Goal: Information Seeking & Learning: Learn about a topic

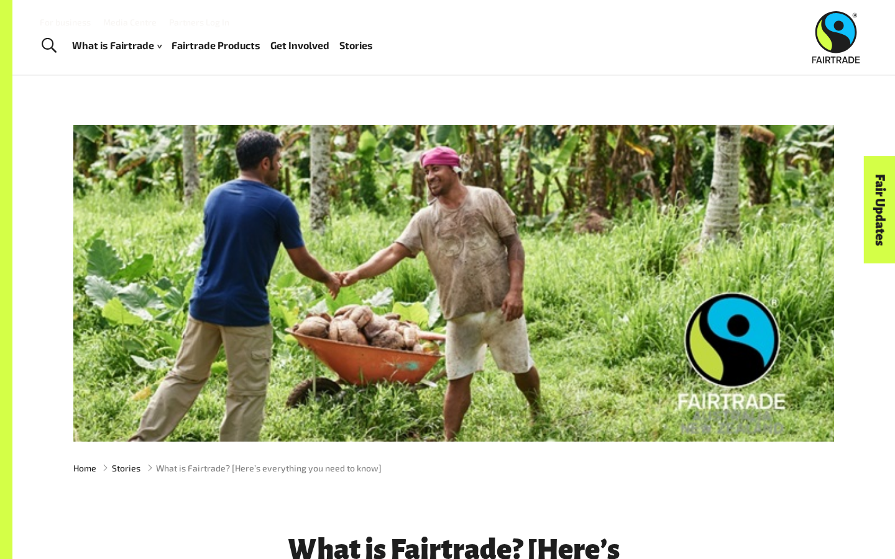
click at [443, 223] on div at bounding box center [453, 283] width 761 height 317
click at [457, 379] on div at bounding box center [453, 283] width 761 height 317
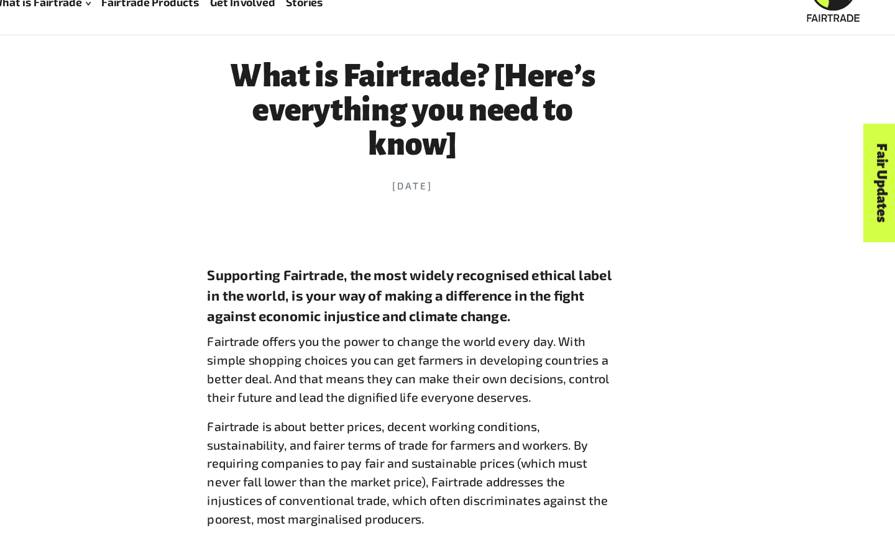
scroll to position [438, 0]
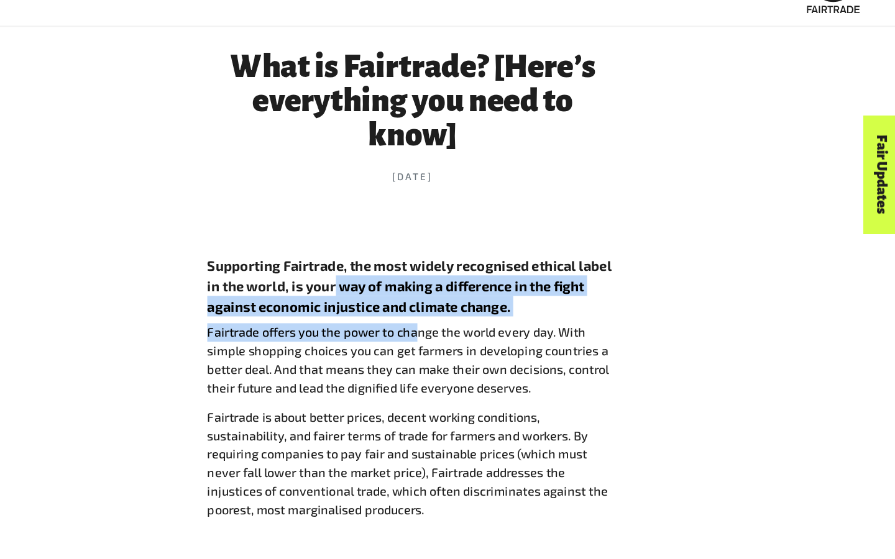
drag, startPoint x: 382, startPoint y: 303, endPoint x: 454, endPoint y: 354, distance: 88.3
click at [454, 354] on p "Fairtrade offers you the power to change the world every day. With simple shopp…" at bounding box center [453, 378] width 373 height 67
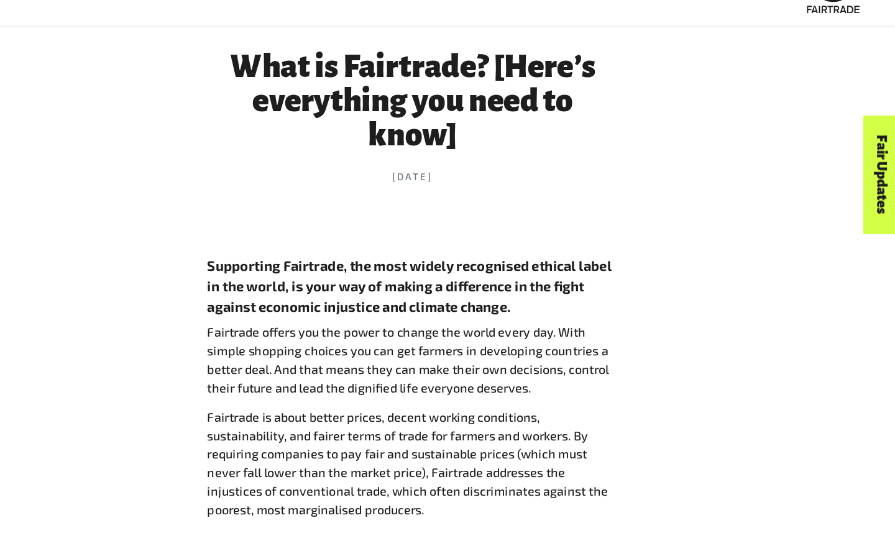
scroll to position [465, 0]
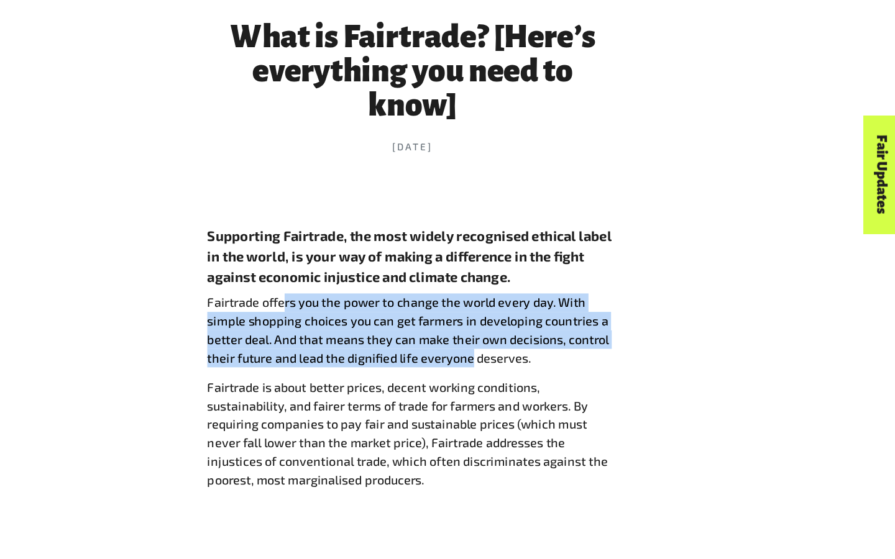
drag, startPoint x: 354, startPoint y: 324, endPoint x: 505, endPoint y: 375, distance: 159.8
click at [506, 375] on p "Fairtrade offers you the power to change the world every day. With simple shopp…" at bounding box center [453, 351] width 373 height 67
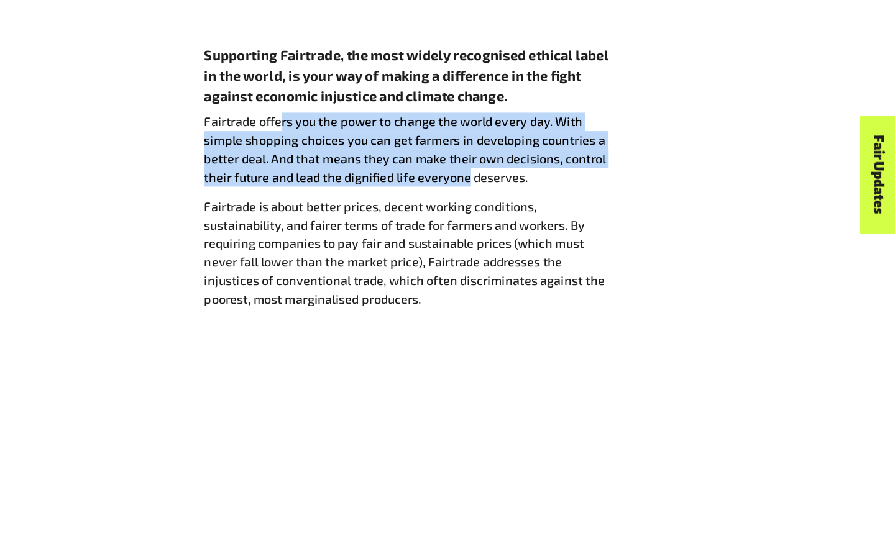
scroll to position [630, 0]
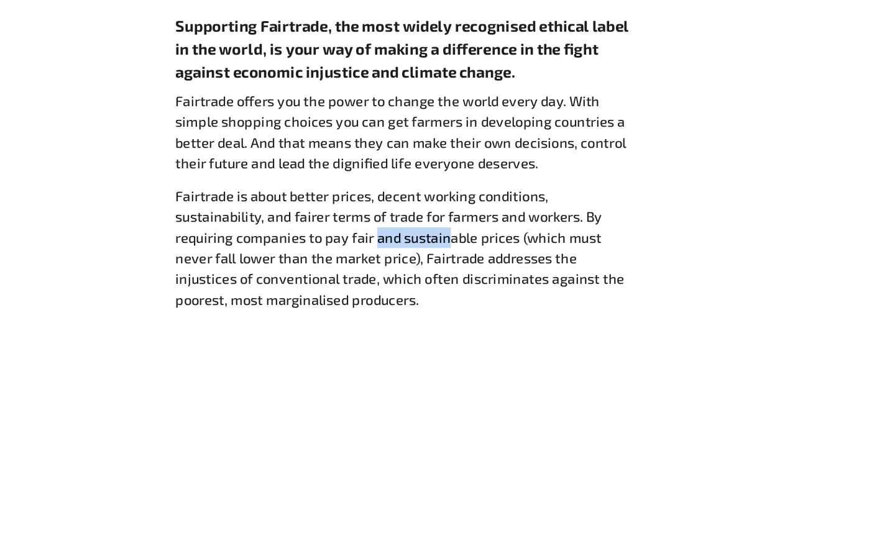
drag, startPoint x: 431, startPoint y: 264, endPoint x: 487, endPoint y: 274, distance: 57.5
click at [488, 274] on p "Fairtrade is about better prices, decent working conditions, sustainability, an…" at bounding box center [453, 280] width 373 height 101
click at [487, 274] on p "Fairtrade is about better prices, decent working conditions, sustainability, an…" at bounding box center [453, 280] width 373 height 101
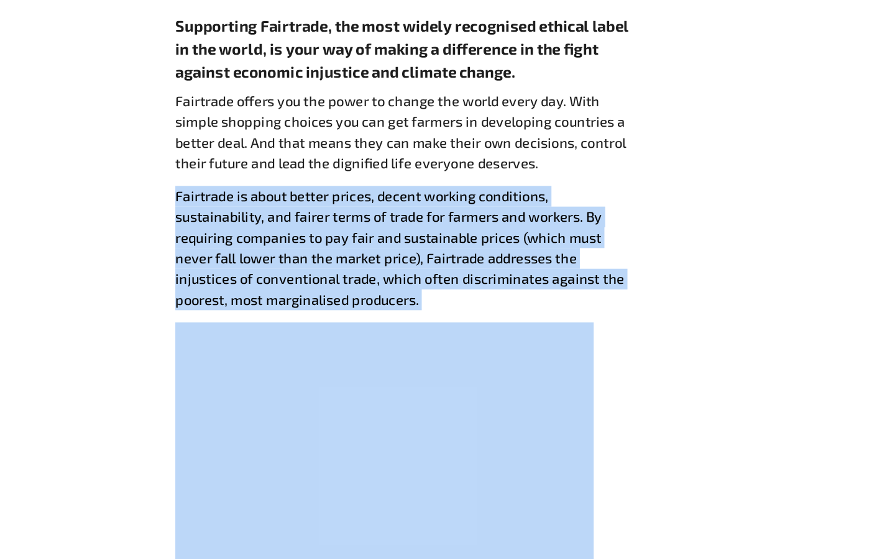
click at [487, 274] on p "Fairtrade is about better prices, decent working conditions, sustainability, an…" at bounding box center [453, 280] width 373 height 101
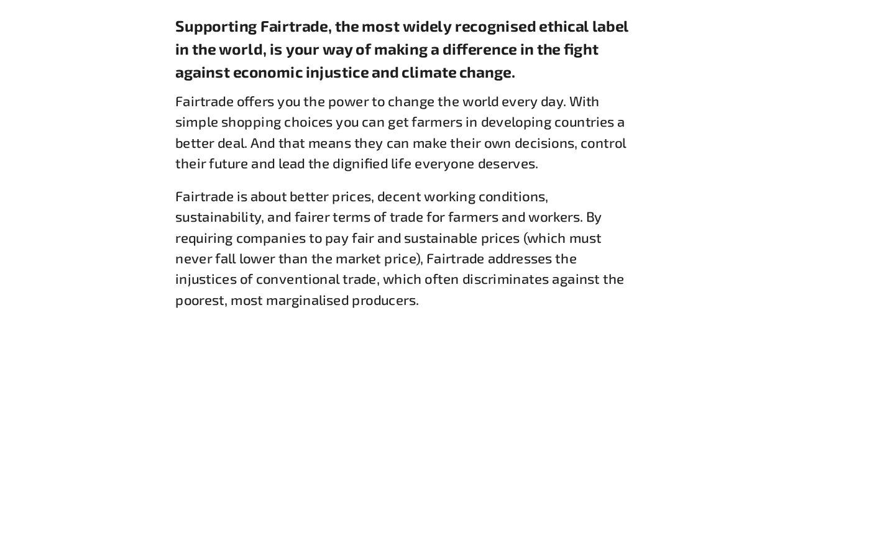
click at [475, 280] on p "Fairtrade is about better prices, decent working conditions, sustainability, an…" at bounding box center [453, 280] width 373 height 101
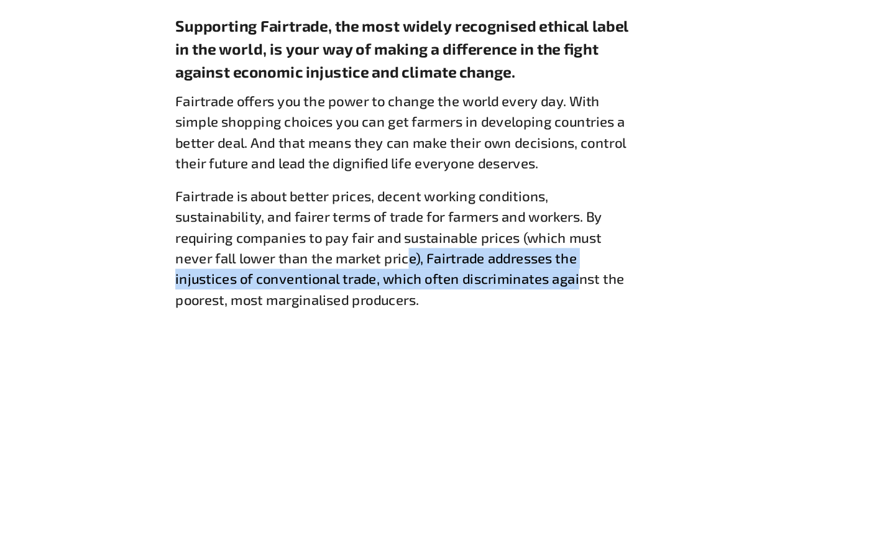
drag, startPoint x: 424, startPoint y: 290, endPoint x: 525, endPoint y: 301, distance: 101.3
click at [525, 301] on p "Fairtrade is about better prices, decent working conditions, sustainability, an…" at bounding box center [453, 280] width 373 height 101
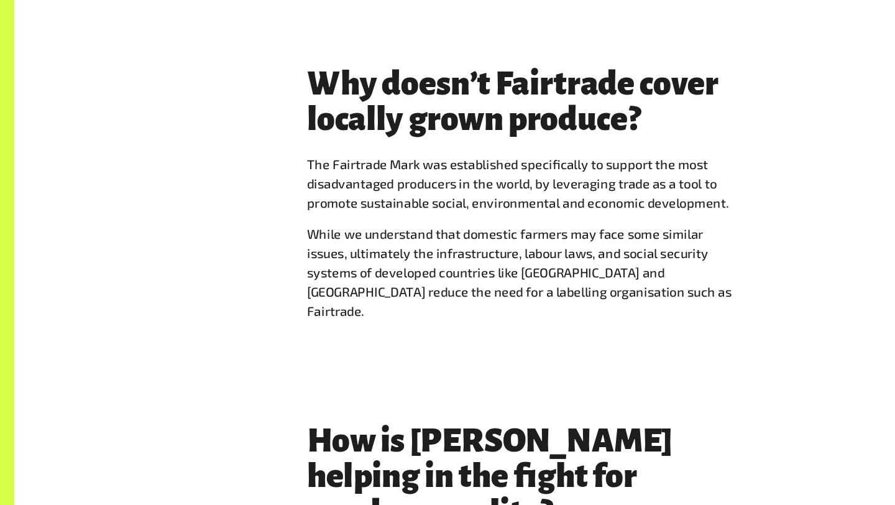
scroll to position [2547, 0]
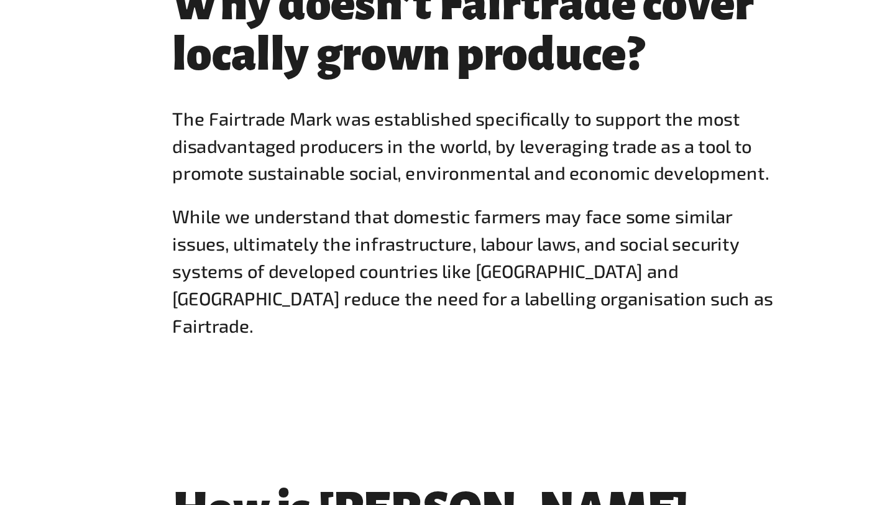
click at [505, 281] on p "While we understand that domestic farmers may face some similar issues, ultimat…" at bounding box center [453, 302] width 373 height 84
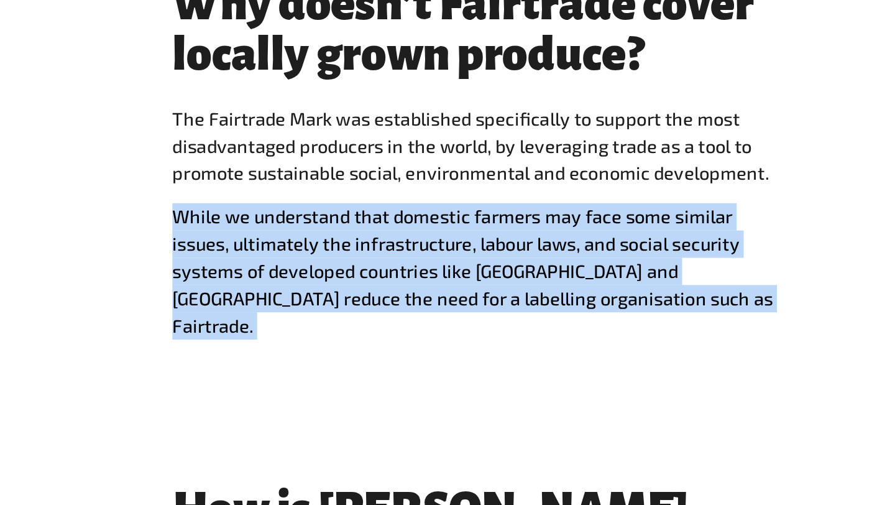
click at [505, 281] on p "While we understand that domestic farmers may face some similar issues, ultimat…" at bounding box center [453, 302] width 373 height 84
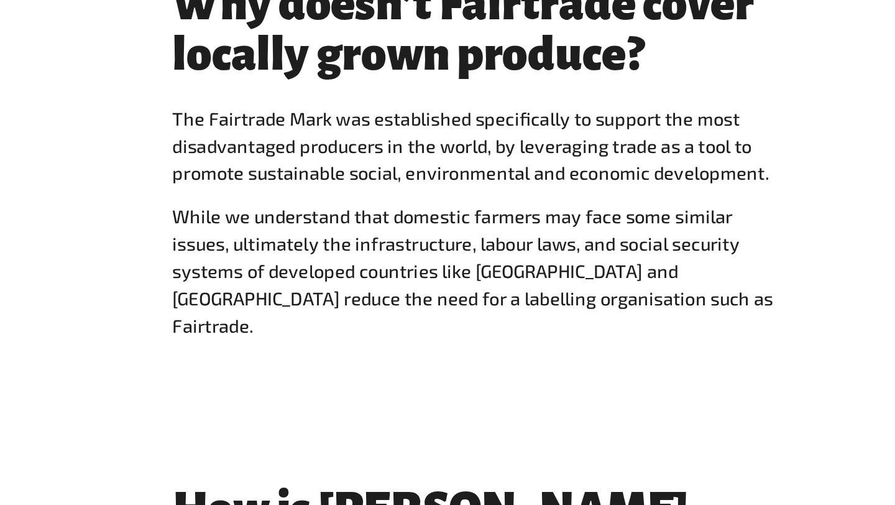
click at [517, 292] on p "While we understand that domestic farmers may face some similar issues, ultimat…" at bounding box center [453, 302] width 373 height 84
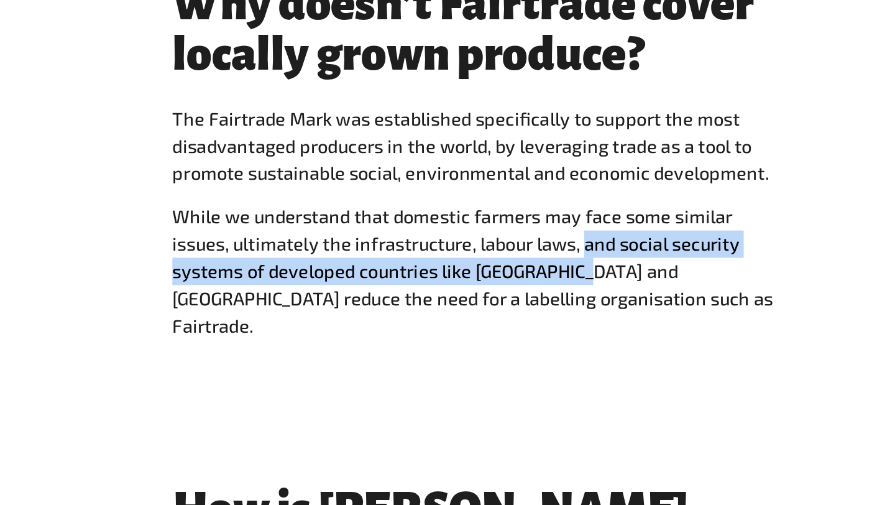
drag, startPoint x: 523, startPoint y: 286, endPoint x: 515, endPoint y: 307, distance: 22.9
click at [515, 308] on p "While we understand that domestic farmers may face some similar issues, ultimat…" at bounding box center [453, 302] width 373 height 84
click at [515, 307] on p "While we understand that domestic farmers may face some similar issues, ultimat…" at bounding box center [453, 302] width 373 height 84
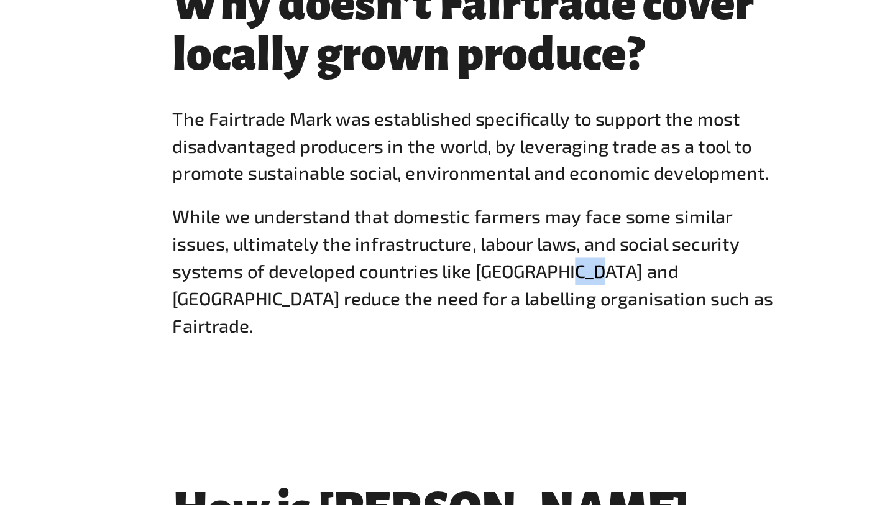
click at [515, 307] on p "While we understand that domestic farmers may face some similar issues, ultimat…" at bounding box center [453, 302] width 373 height 84
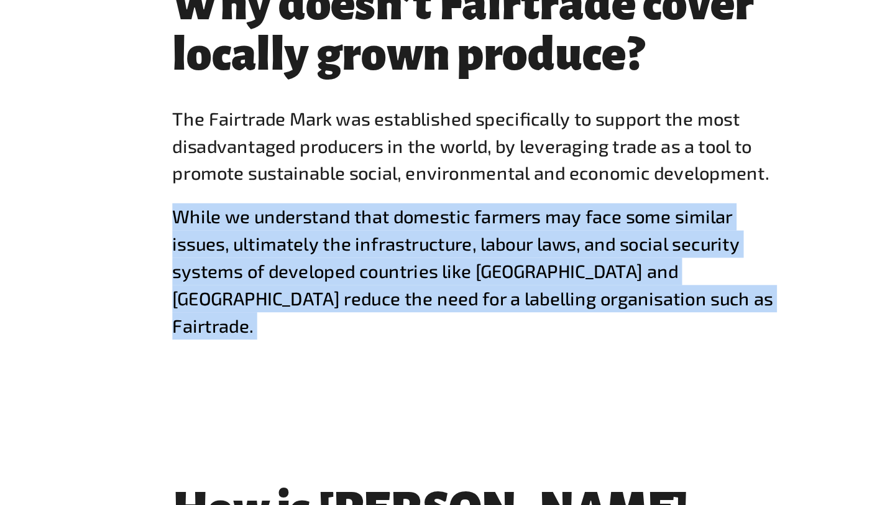
click at [515, 307] on p "While we understand that domestic farmers may face some similar issues, ultimat…" at bounding box center [453, 302] width 373 height 84
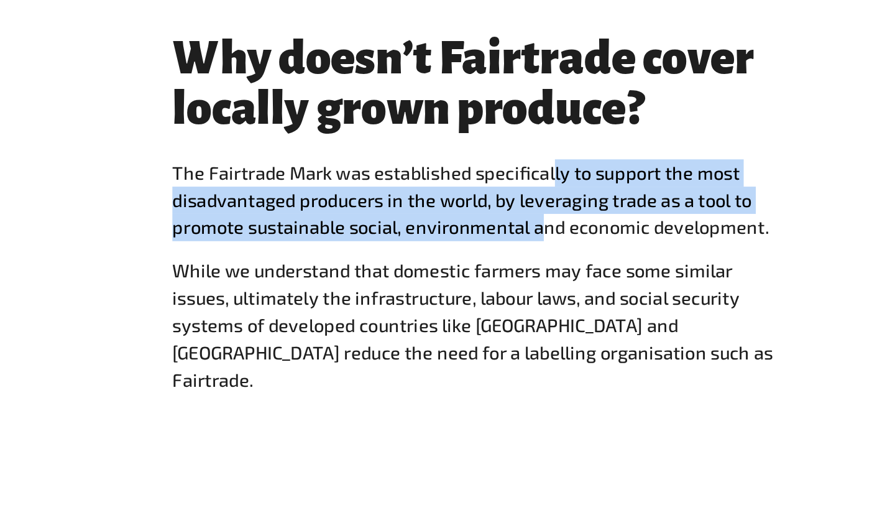
drag, startPoint x: 502, startPoint y: 216, endPoint x: 497, endPoint y: 241, distance: 25.4
click at [497, 241] on p "The Fairtrade Mark was established specifically to support the most disadvantag…" at bounding box center [453, 225] width 373 height 50
click at [497, 240] on p "The Fairtrade Mark was established specifically to support the most disadvantag…" at bounding box center [453, 225] width 373 height 50
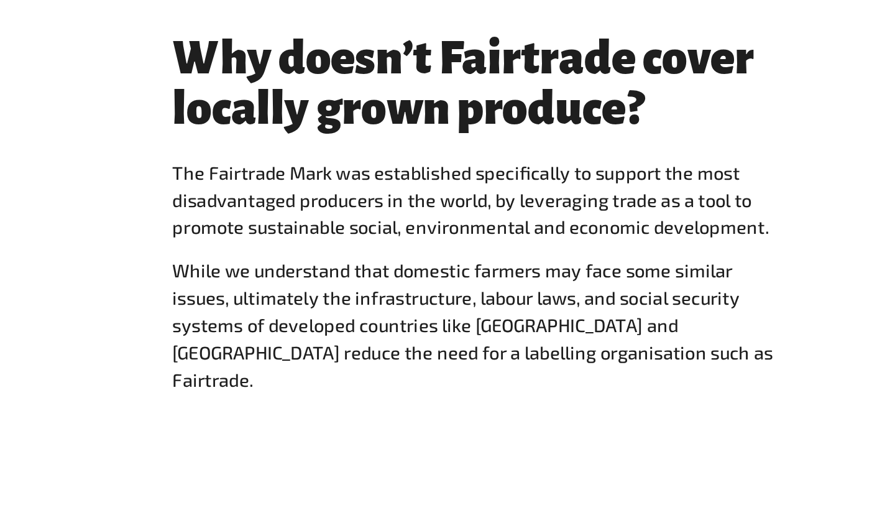
click at [488, 234] on p "The Fairtrade Mark was established specifically to support the most disadvantag…" at bounding box center [453, 225] width 373 height 50
click at [488, 231] on p "The Fairtrade Mark was established specifically to support the most disadvantag…" at bounding box center [453, 225] width 373 height 50
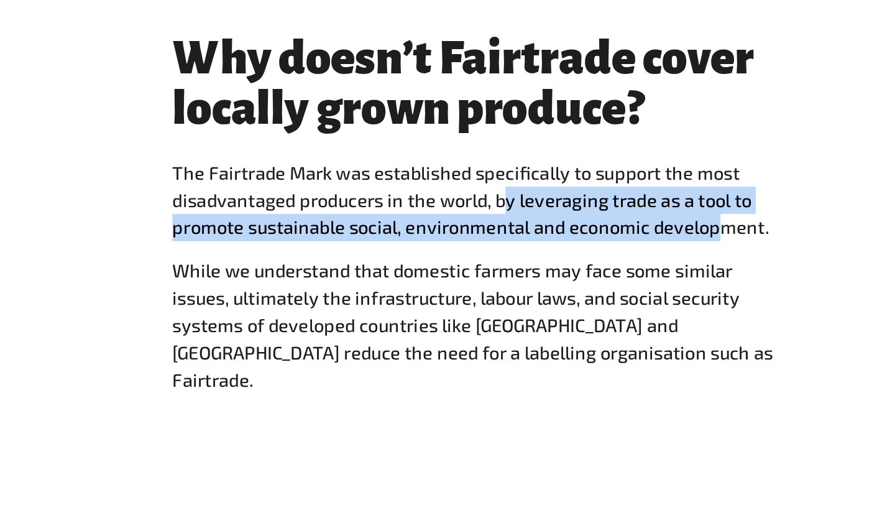
drag, startPoint x: 471, startPoint y: 231, endPoint x: 607, endPoint y: 243, distance: 136.7
click at [607, 243] on p "The Fairtrade Mark was established specifically to support the most disadvantag…" at bounding box center [453, 225] width 373 height 50
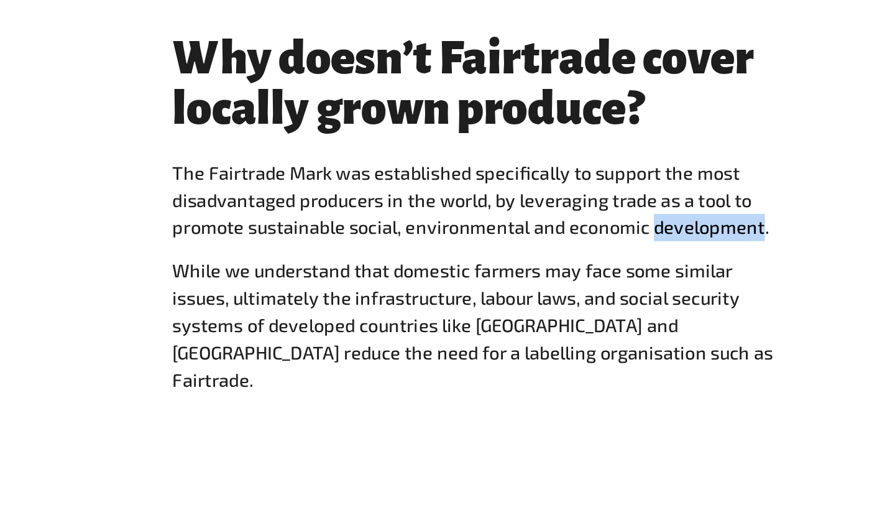
click at [607, 243] on p "The Fairtrade Mark was established specifically to support the most disadvantag…" at bounding box center [453, 225] width 373 height 50
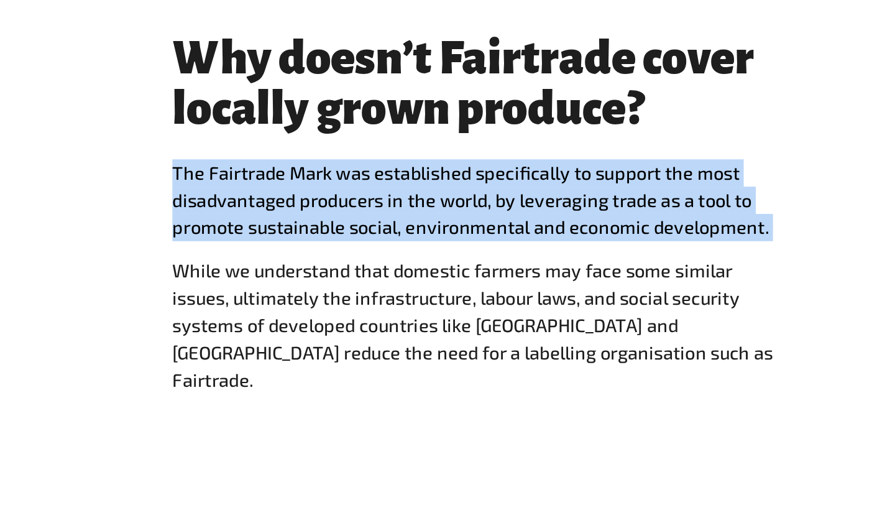
click at [607, 243] on p "The Fairtrade Mark was established specifically to support the most disadvantag…" at bounding box center [453, 225] width 373 height 50
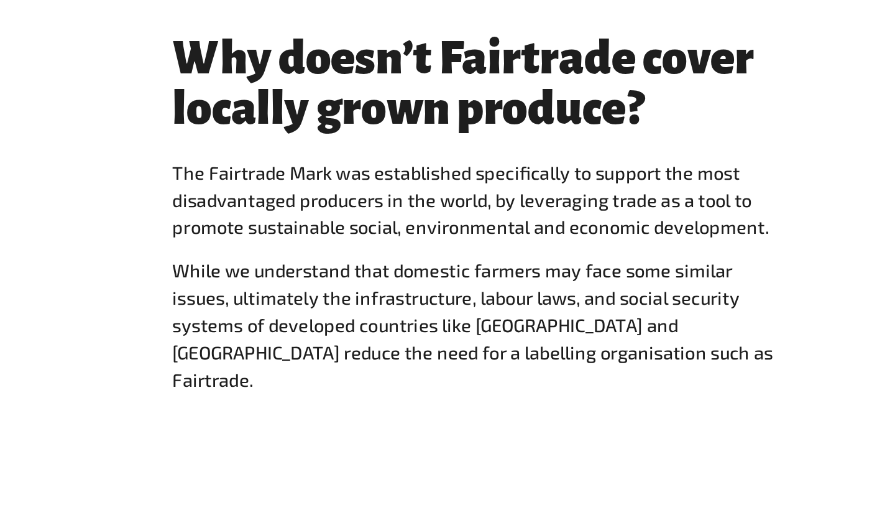
click at [357, 282] on p "While we understand that domestic farmers may face some similar issues, ultimat…" at bounding box center [453, 302] width 373 height 84
drag, startPoint x: 274, startPoint y: 271, endPoint x: 360, endPoint y: 273, distance: 85.8
click at [360, 273] on p "While we understand that domestic farmers may face some similar issues, ultimat…" at bounding box center [453, 302] width 373 height 84
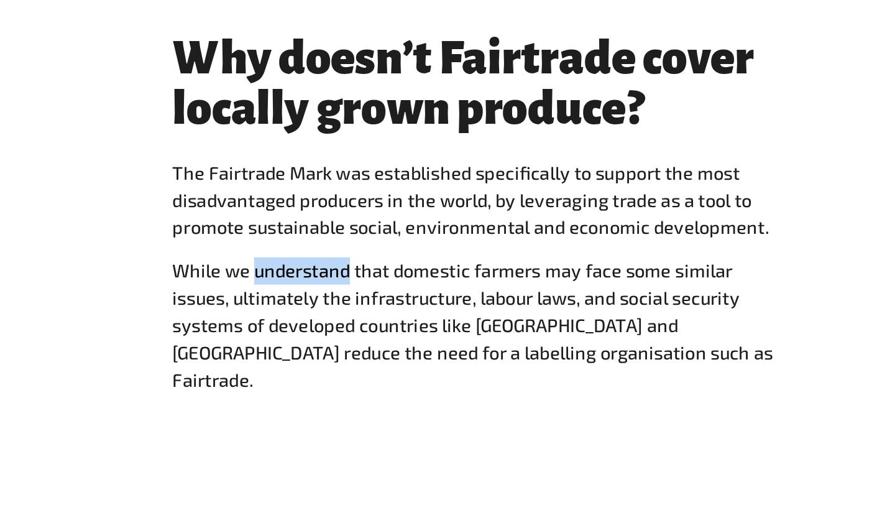
click at [360, 273] on p "While we understand that domestic farmers may face some similar issues, ultimat…" at bounding box center [453, 302] width 373 height 84
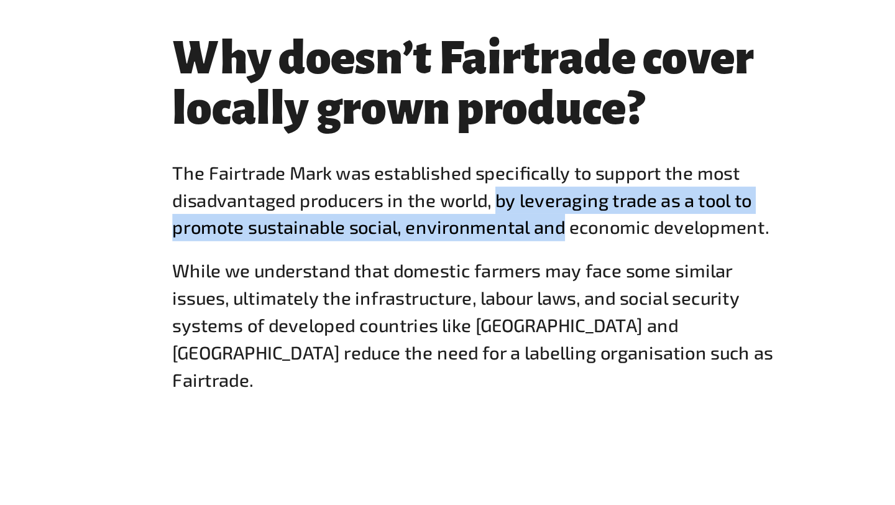
drag, startPoint x: 466, startPoint y: 223, endPoint x: 507, endPoint y: 238, distance: 43.7
click at [507, 238] on p "The Fairtrade Mark was established specifically to support the most disadvantag…" at bounding box center [453, 225] width 373 height 50
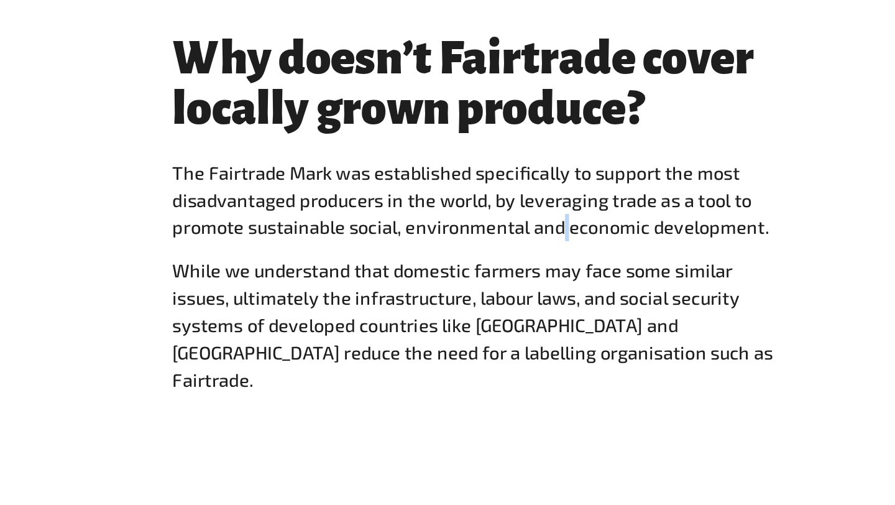
click at [507, 238] on p "The Fairtrade Mark was established specifically to support the most disadvantag…" at bounding box center [453, 225] width 373 height 50
click at [367, 278] on p "While we understand that domestic farmers may face some similar issues, ultimat…" at bounding box center [453, 302] width 373 height 84
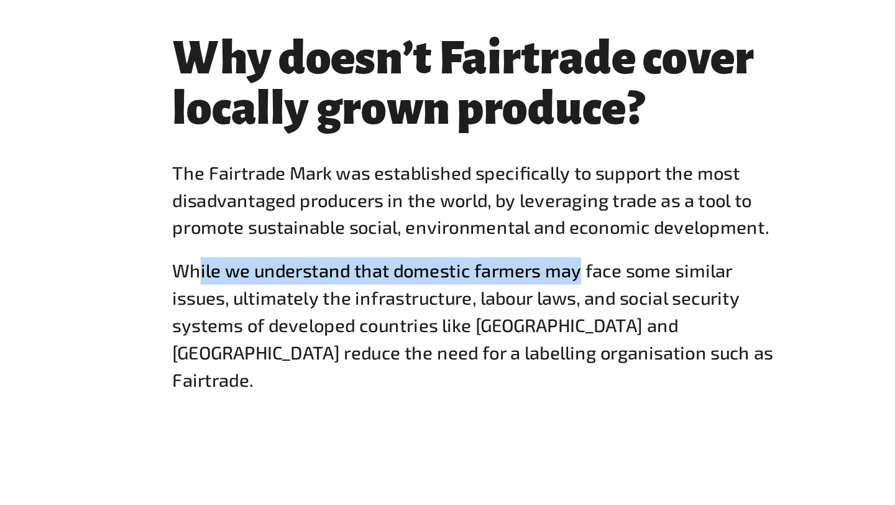
drag, startPoint x: 285, startPoint y: 275, endPoint x: 522, endPoint y: 275, distance: 236.8
click at [522, 275] on p "While we understand that domestic farmers may face some similar issues, ultimat…" at bounding box center [453, 302] width 373 height 84
click at [523, 275] on p "While we understand that domestic farmers may face some similar issues, ultimat…" at bounding box center [453, 302] width 373 height 84
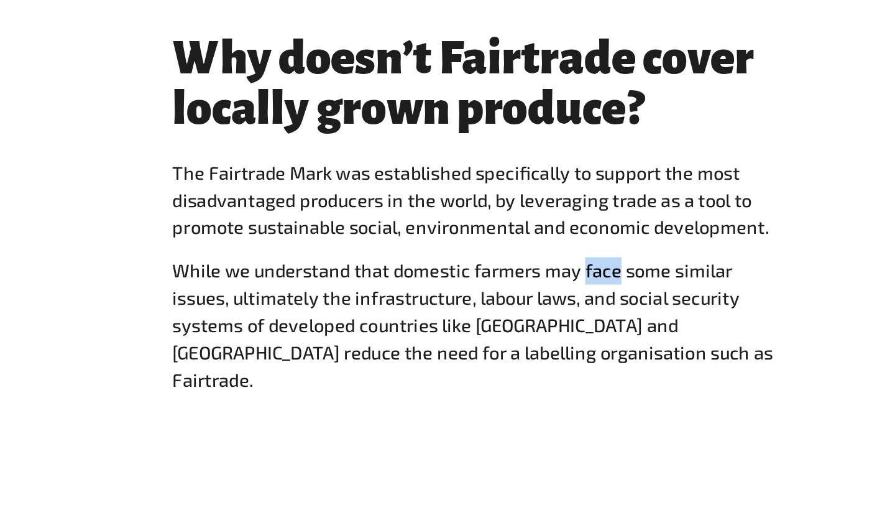
click at [523, 275] on p "While we understand that domestic farmers may face some similar issues, ultimat…" at bounding box center [453, 302] width 373 height 84
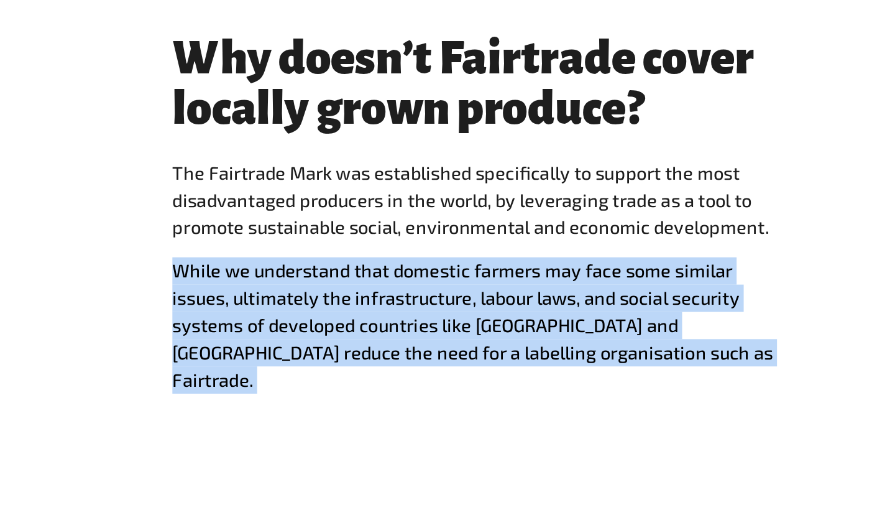
click at [523, 275] on p "While we understand that domestic farmers may face some similar issues, ultimat…" at bounding box center [453, 302] width 373 height 84
click at [452, 280] on p "While we understand that domestic farmers may face some similar issues, ultimat…" at bounding box center [453, 302] width 373 height 84
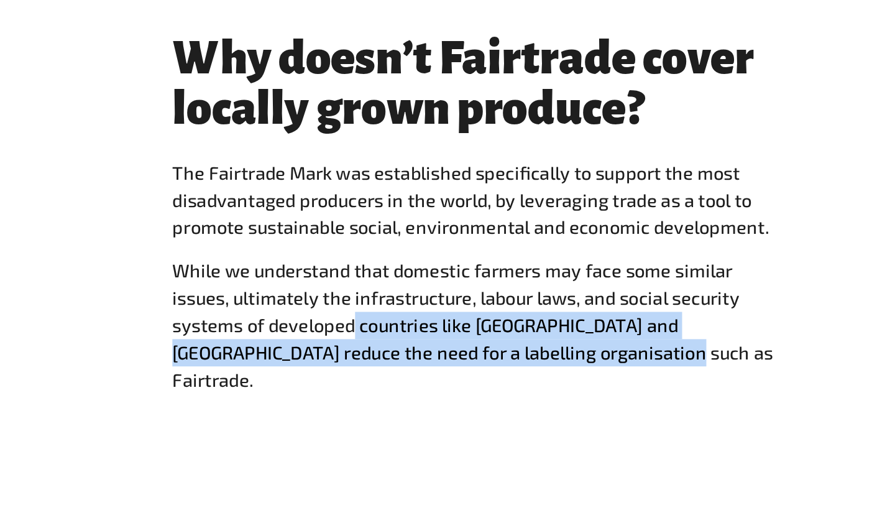
drag, startPoint x: 380, startPoint y: 302, endPoint x: 518, endPoint y: 312, distance: 138.3
click at [518, 312] on p "While we understand that domestic farmers may face some similar issues, ultimat…" at bounding box center [453, 302] width 373 height 84
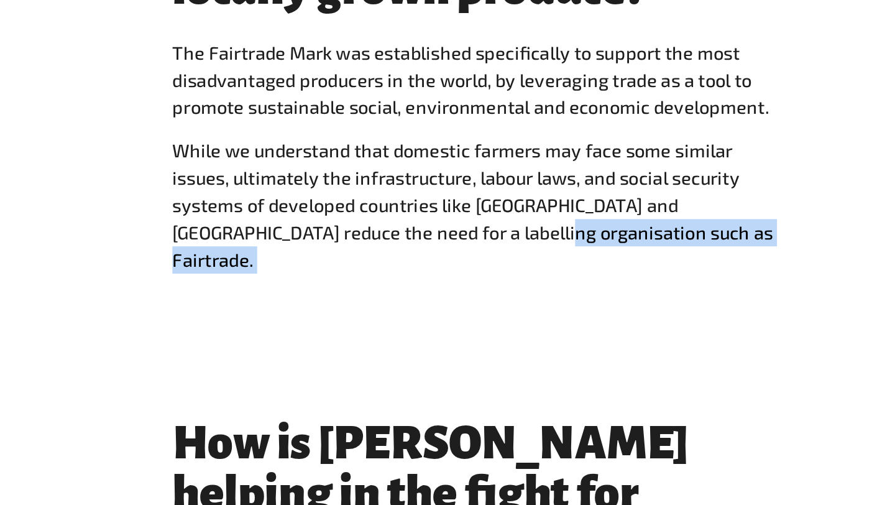
drag, startPoint x: 547, startPoint y: 332, endPoint x: 445, endPoint y: 312, distance: 103.9
click at [445, 312] on p "While we understand that domestic farmers may face some similar issues, ultimat…" at bounding box center [453, 302] width 373 height 84
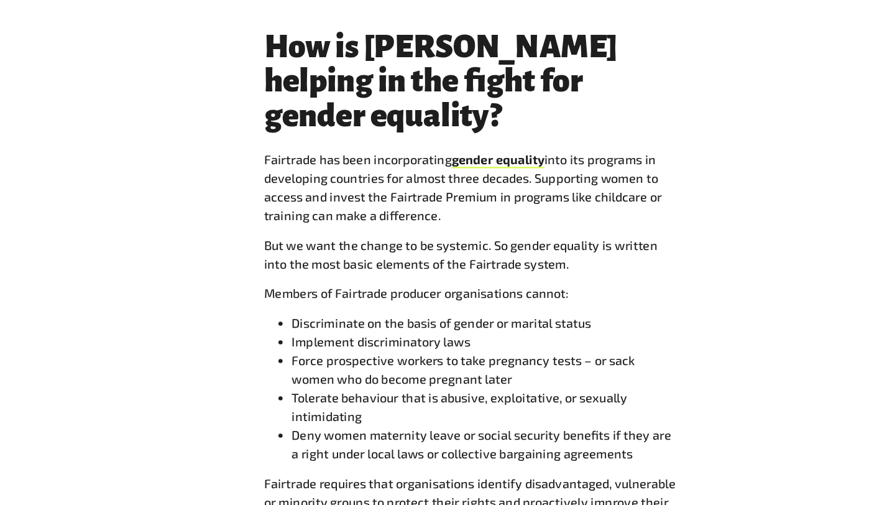
scroll to position [2908, 0]
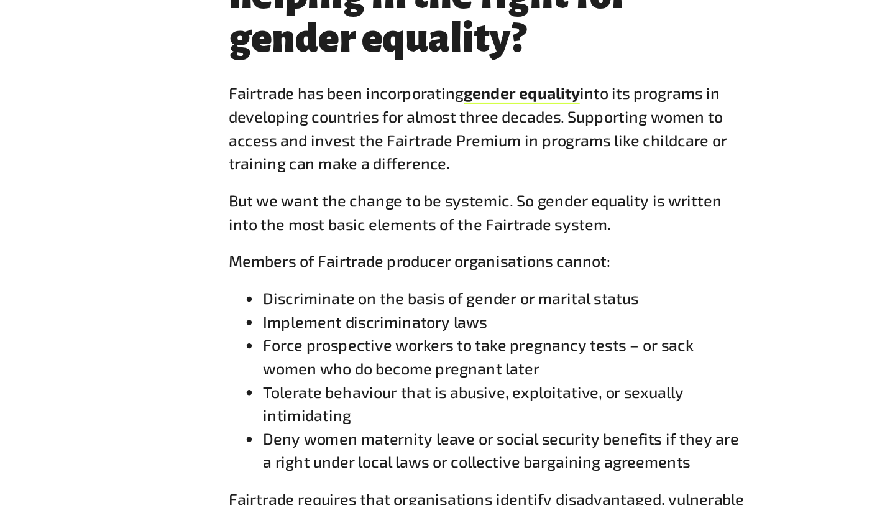
click at [416, 396] on li "Tolerate behaviour that is abusive, exploitative, or sexually intimidating" at bounding box center [466, 413] width 348 height 34
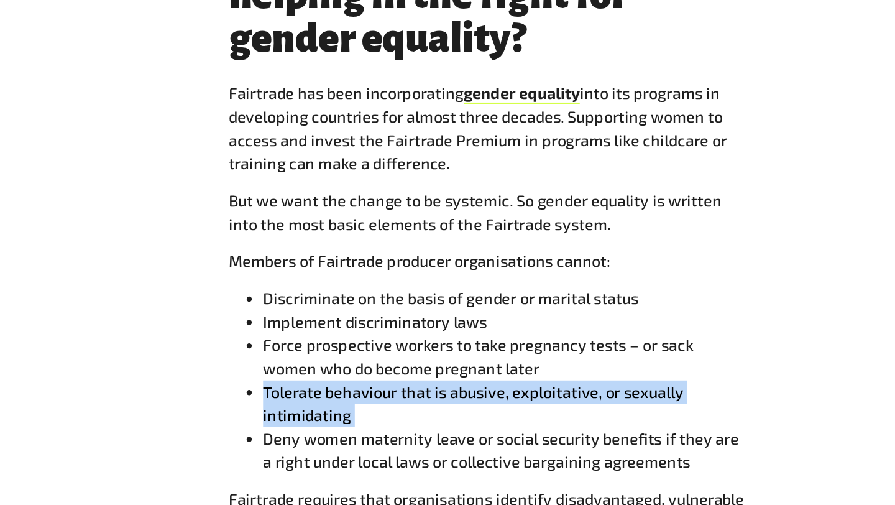
click at [416, 396] on li "Tolerate behaviour that is abusive, exploitative, or sexually intimidating" at bounding box center [466, 413] width 348 height 34
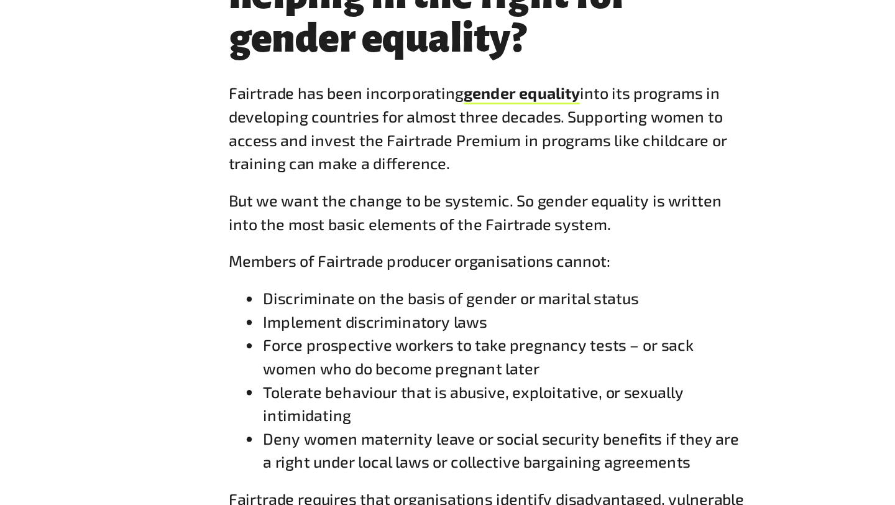
click at [394, 329] on li "Discriminate on the basis of gender or marital status" at bounding box center [466, 337] width 348 height 17
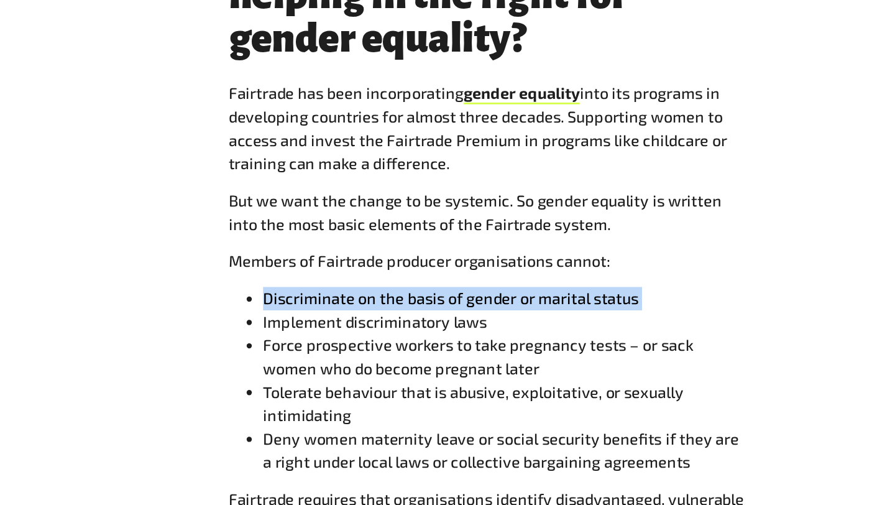
click at [394, 329] on li "Discriminate on the basis of gender or marital status" at bounding box center [466, 337] width 348 height 17
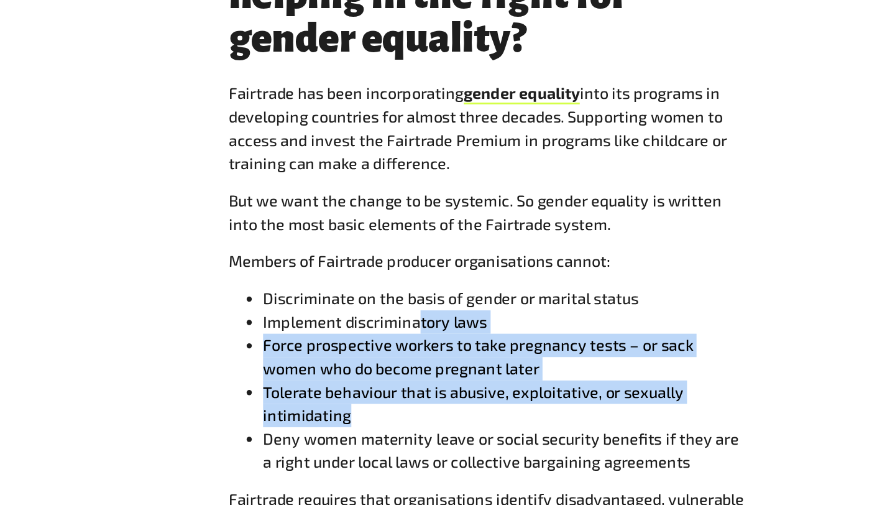
drag, startPoint x: 449, startPoint y: 380, endPoint x: 402, endPoint y: 311, distance: 83.1
click at [402, 329] on ul "Discriminate on the basis of gender or marital status Implement discriminatory …" at bounding box center [453, 396] width 373 height 134
click at [402, 346] on li "Implement discriminatory laws" at bounding box center [466, 354] width 348 height 17
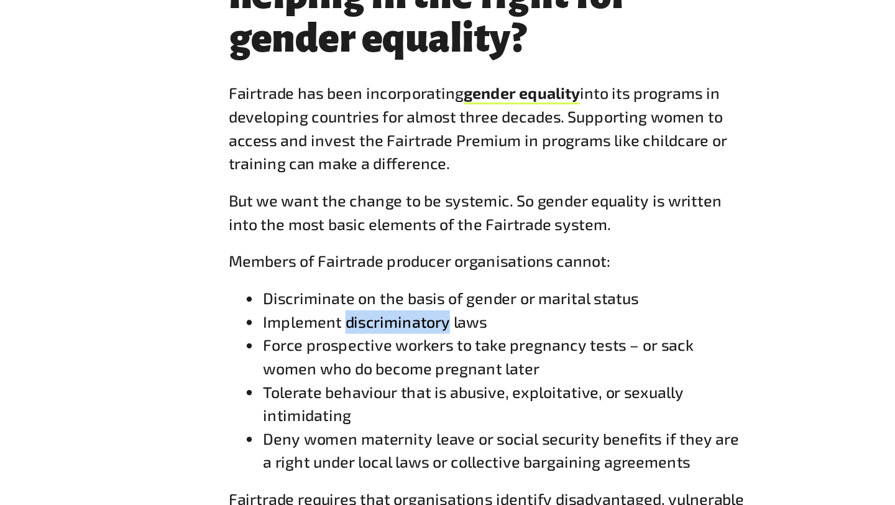
click at [402, 346] on li "Implement discriminatory laws" at bounding box center [466, 354] width 348 height 17
click at [423, 362] on li "Force prospective workers to take pregnancy tests – or sack women who do become…" at bounding box center [466, 379] width 348 height 34
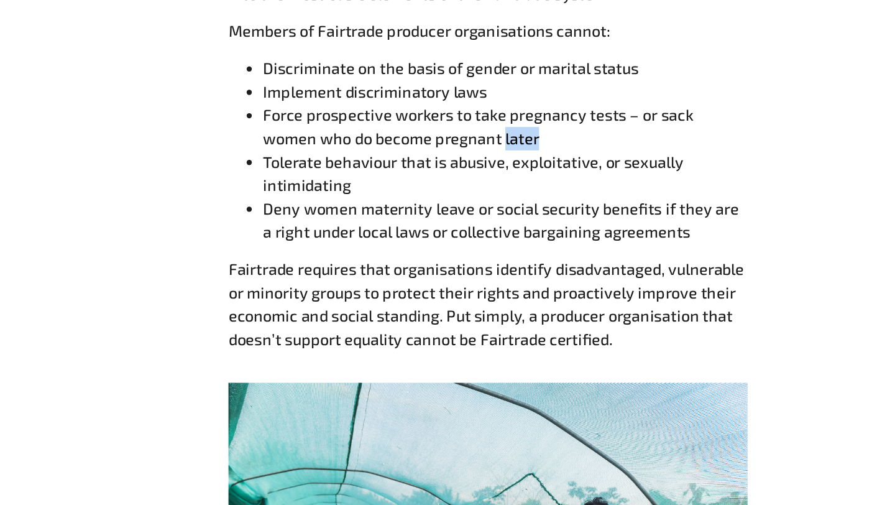
scroll to position [3059, 0]
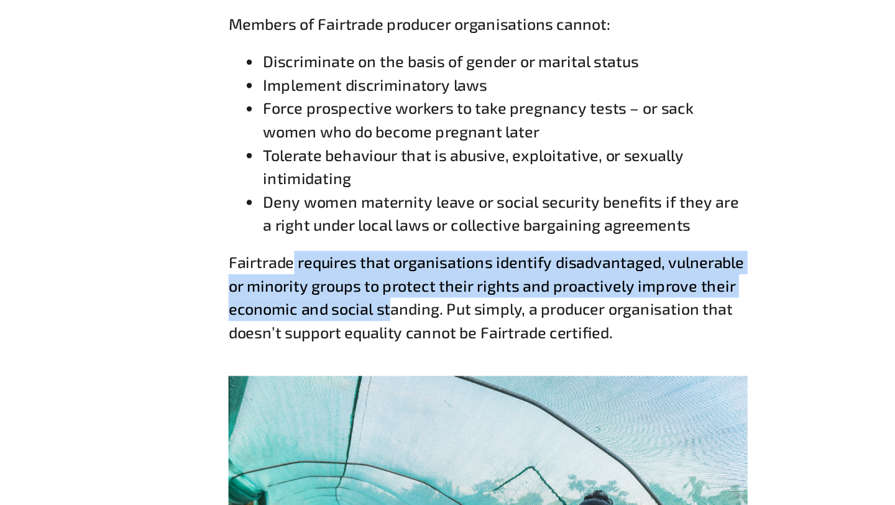
drag, startPoint x: 314, startPoint y: 282, endPoint x: 380, endPoint y: 320, distance: 76.9
click at [381, 322] on p "Fairtrade requires that organisations identify disadvantaged, vulnerable or min…" at bounding box center [453, 355] width 373 height 67
click at [380, 322] on p "Fairtrade requires that organisations identify disadvantaged, vulnerable or min…" at bounding box center [453, 355] width 373 height 67
drag, startPoint x: 416, startPoint y: 316, endPoint x: 252, endPoint y: 287, distance: 166.7
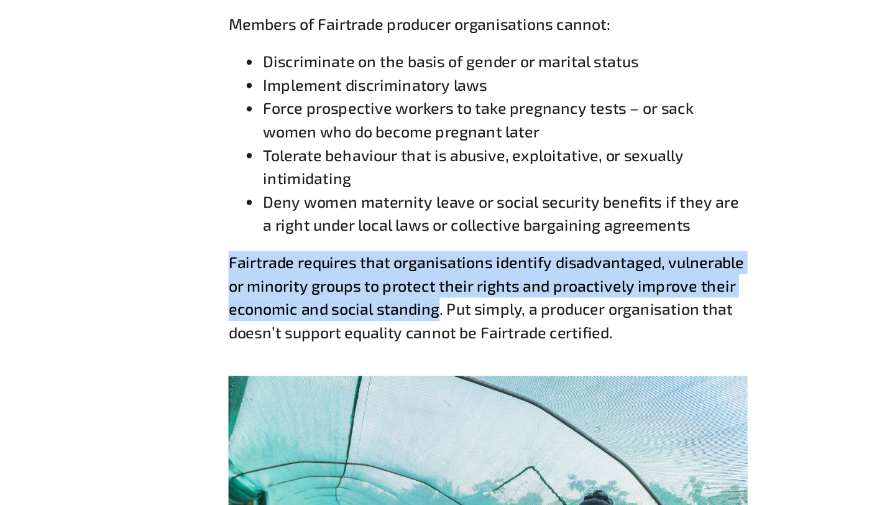
drag, startPoint x: 252, startPoint y: 287, endPoint x: 413, endPoint y: 323, distance: 165.1
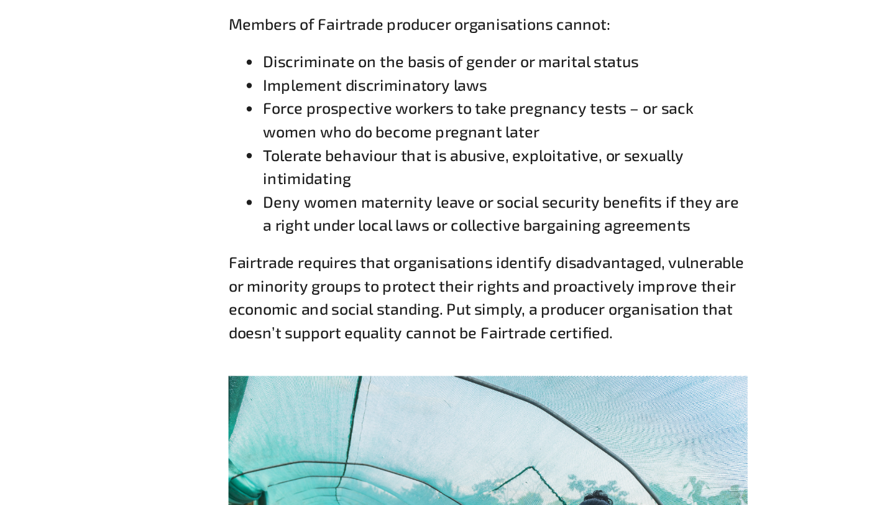
click at [453, 322] on p "Fairtrade requires that organisations identify disadvantaged, vulnerable or min…" at bounding box center [453, 355] width 373 height 67
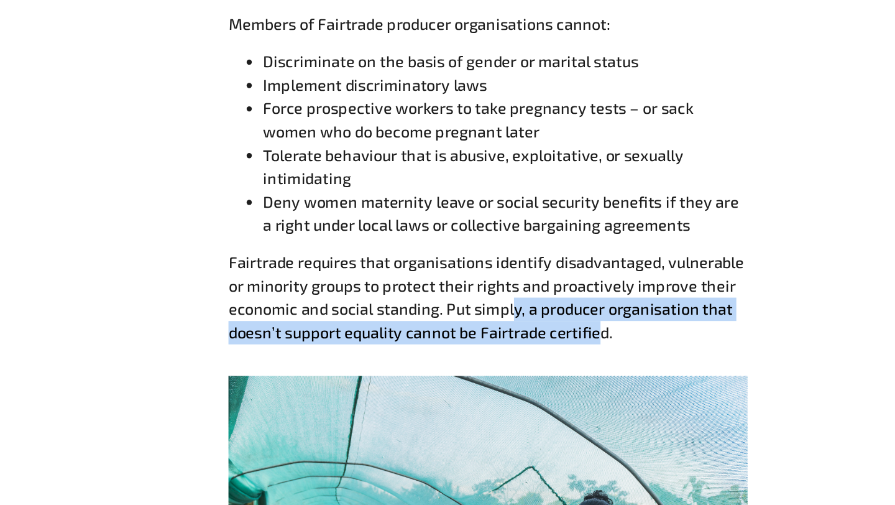
drag, startPoint x: 471, startPoint y: 317, endPoint x: 536, endPoint y: 338, distance: 67.8
click at [536, 338] on p "Fairtrade requires that organisations identify disadvantaged, vulnerable or min…" at bounding box center [453, 355] width 373 height 67
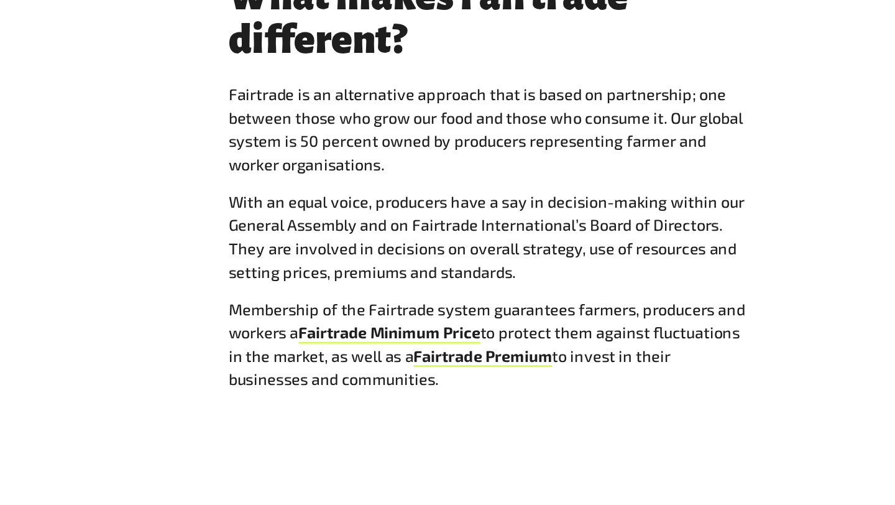
scroll to position [3723, 0]
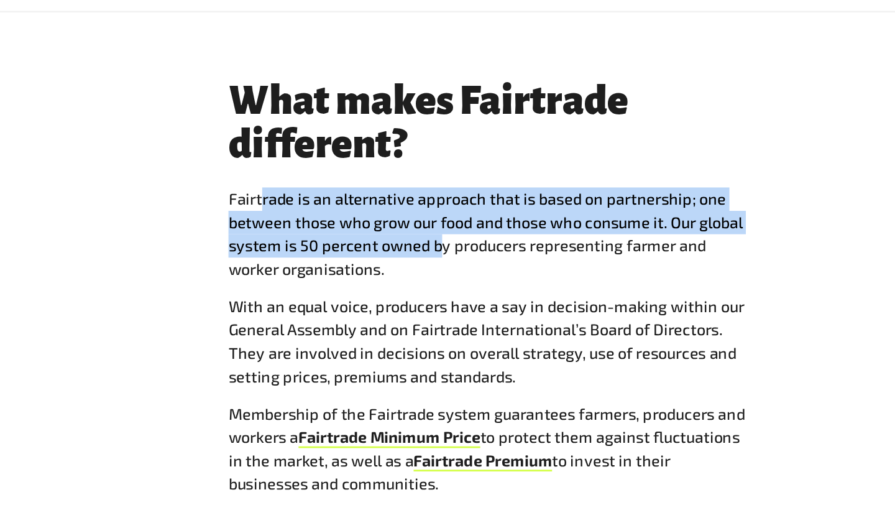
drag, startPoint x: 292, startPoint y: 159, endPoint x: 420, endPoint y: 192, distance: 131.6
click at [420, 201] on p "Fairtrade is an alternative approach that is based on partnership; one between …" at bounding box center [453, 234] width 373 height 67
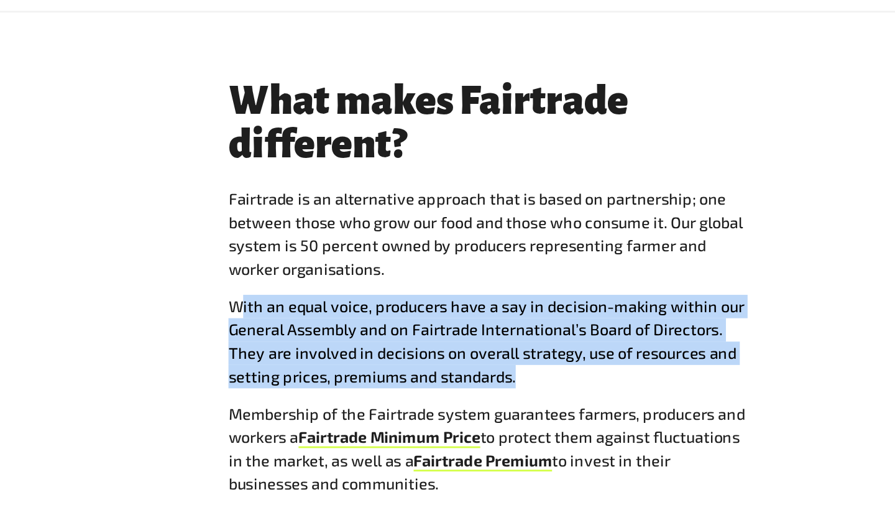
drag, startPoint x: 277, startPoint y: 241, endPoint x: 522, endPoint y: 296, distance: 251.7
click at [525, 295] on p "With an equal voice, producers have a say in decision-making within our General…" at bounding box center [453, 311] width 373 height 67
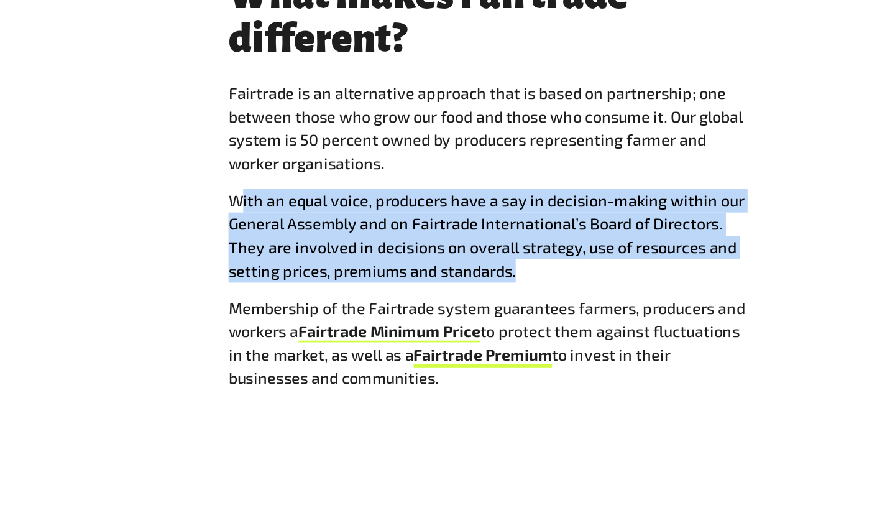
scroll to position [3739, 0]
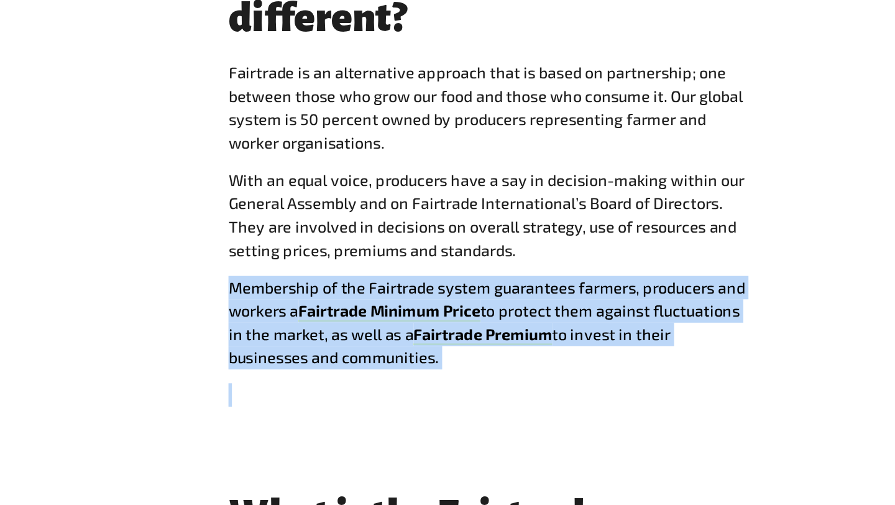
drag, startPoint x: 459, startPoint y: 372, endPoint x: 325, endPoint y: 283, distance: 161.0
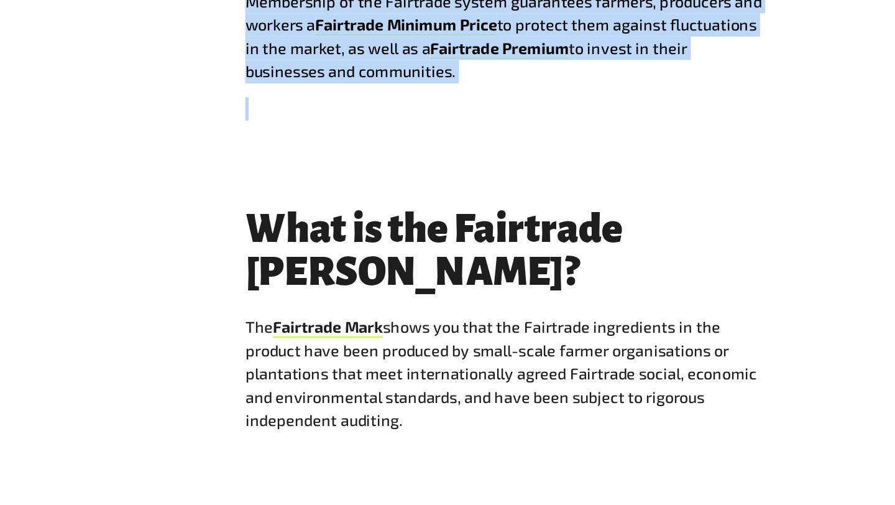
scroll to position [3946, 0]
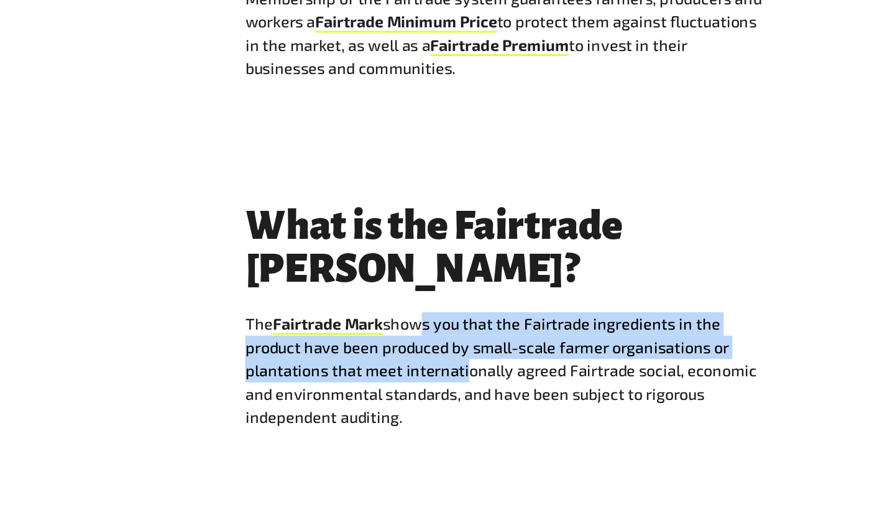
drag, startPoint x: 393, startPoint y: 296, endPoint x: 421, endPoint y: 324, distance: 39.6
click at [421, 366] on p "The Fairtrade Mark shows you that the Fairtrade ingredients in the product have…" at bounding box center [453, 408] width 373 height 84
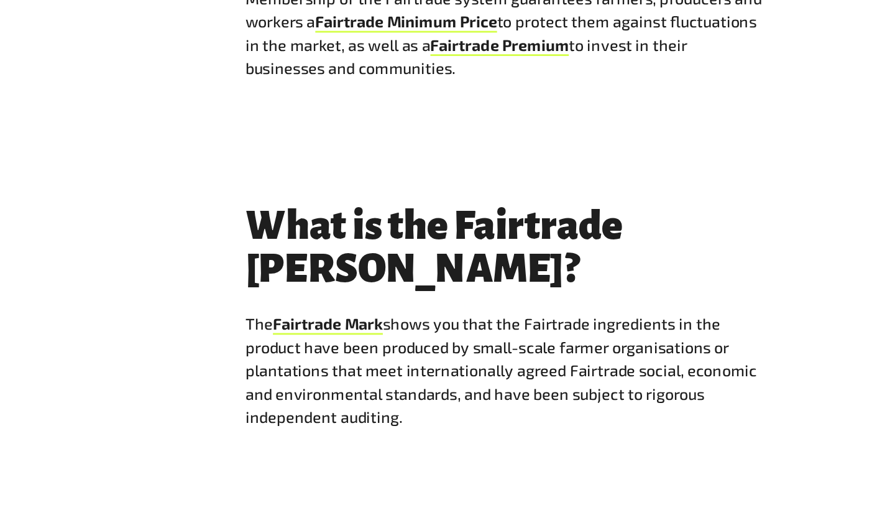
drag, startPoint x: 382, startPoint y: 292, endPoint x: 464, endPoint y: 360, distance: 106.4
click at [464, 366] on p "The Fairtrade Mark shows you that the Fairtrade ingredients in the product have…" at bounding box center [453, 408] width 373 height 84
drag, startPoint x: 434, startPoint y: 367, endPoint x: 390, endPoint y: 327, distance: 59.4
click at [390, 366] on p "The Fairtrade Mark shows you that the Fairtrade ingredients in the product have…" at bounding box center [453, 408] width 373 height 84
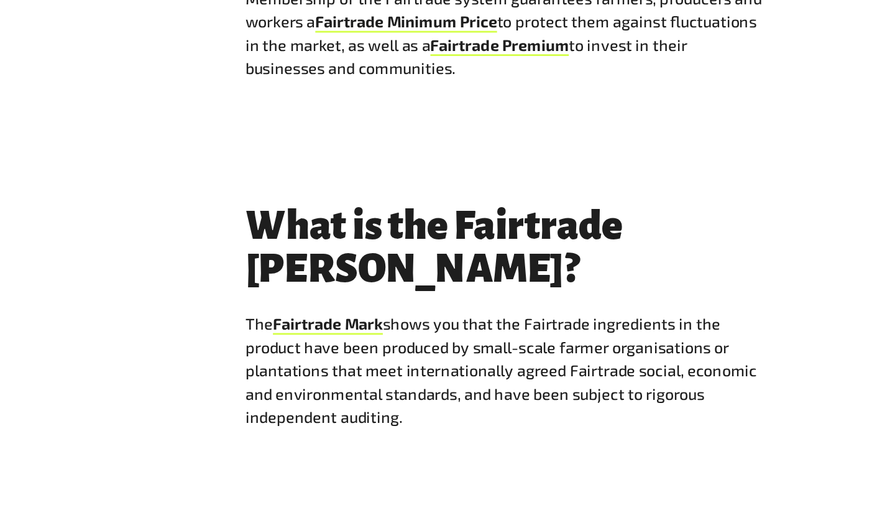
click at [390, 366] on p "The Fairtrade Mark shows you that the Fairtrade ingredients in the product have…" at bounding box center [453, 408] width 373 height 84
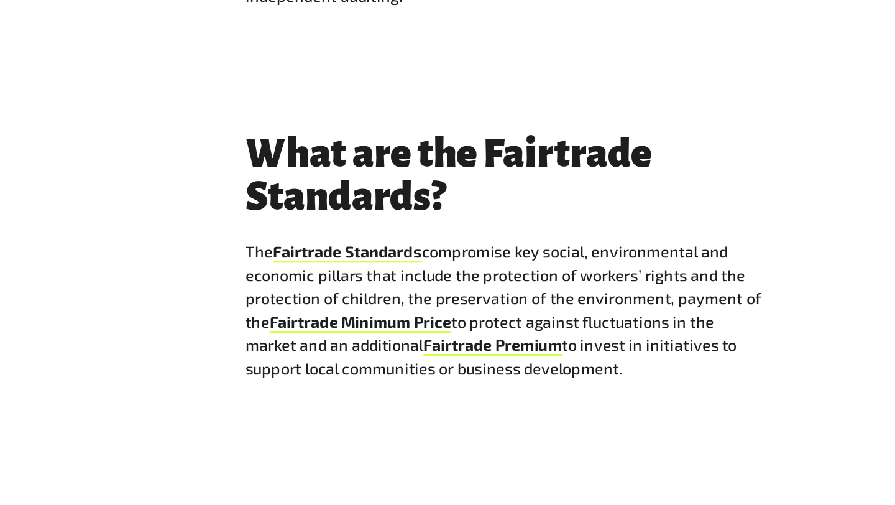
scroll to position [4248, 0]
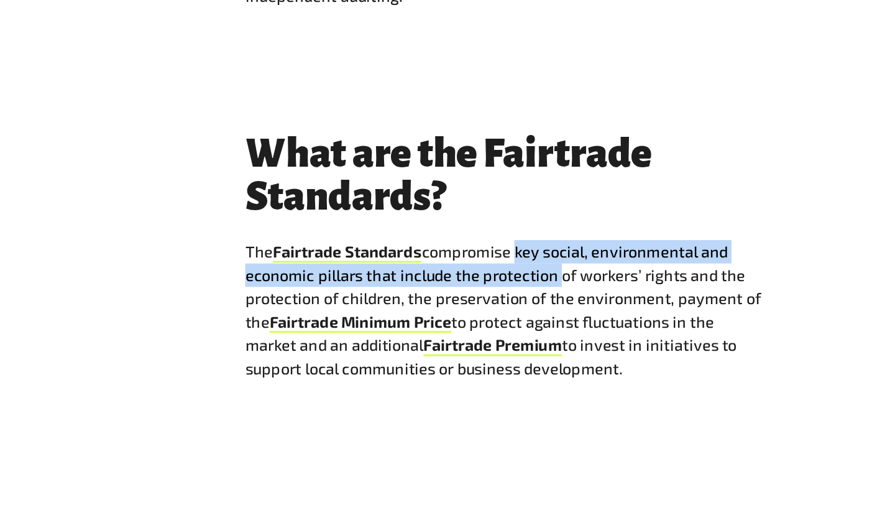
drag, startPoint x: 461, startPoint y: 241, endPoint x: 489, endPoint y: 261, distance: 34.2
click at [489, 315] on p "The Fairtrade Standards compromise key social, environmental and economic pilla…" at bounding box center [453, 365] width 373 height 101
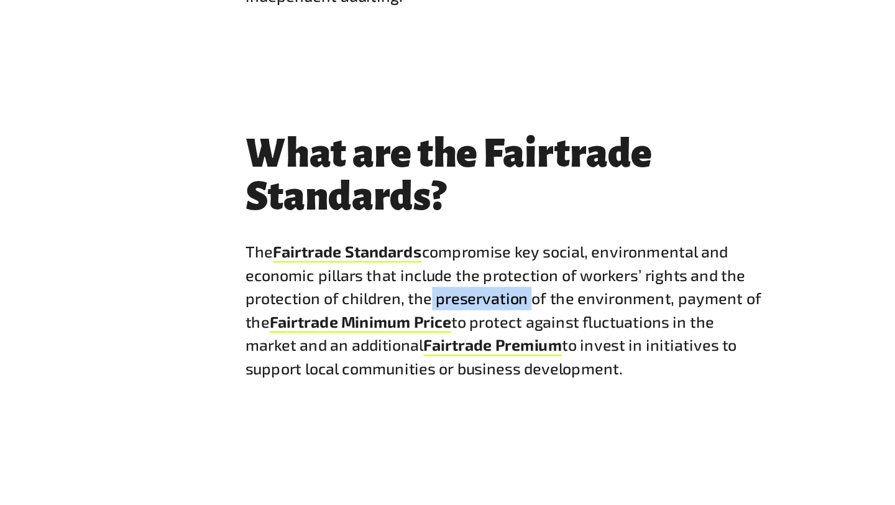
drag, startPoint x: 393, startPoint y: 273, endPoint x: 481, endPoint y: 273, distance: 87.6
click at [479, 315] on p "The Fairtrade Standards compromise key social, environmental and economic pilla…" at bounding box center [453, 365] width 373 height 101
click at [481, 315] on p "The Fairtrade Standards compromise key social, environmental and economic pilla…" at bounding box center [453, 365] width 373 height 101
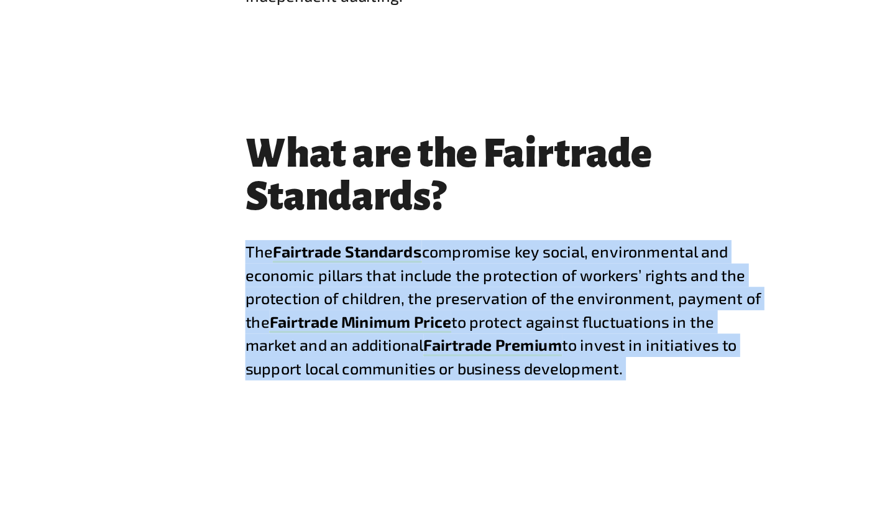
click at [481, 315] on p "The Fairtrade Standards compromise key social, environmental and economic pilla…" at bounding box center [453, 365] width 373 height 101
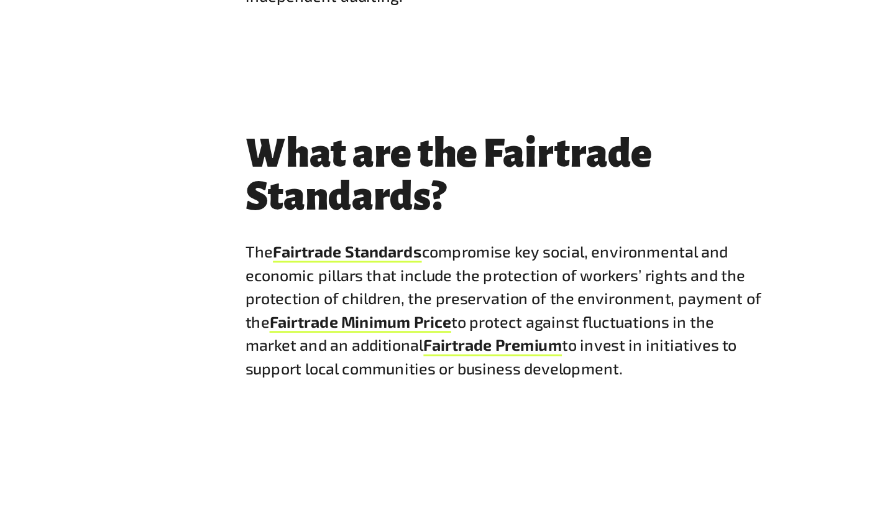
click at [448, 315] on p "The Fairtrade Standards compromise key social, environmental and economic pilla…" at bounding box center [453, 365] width 373 height 101
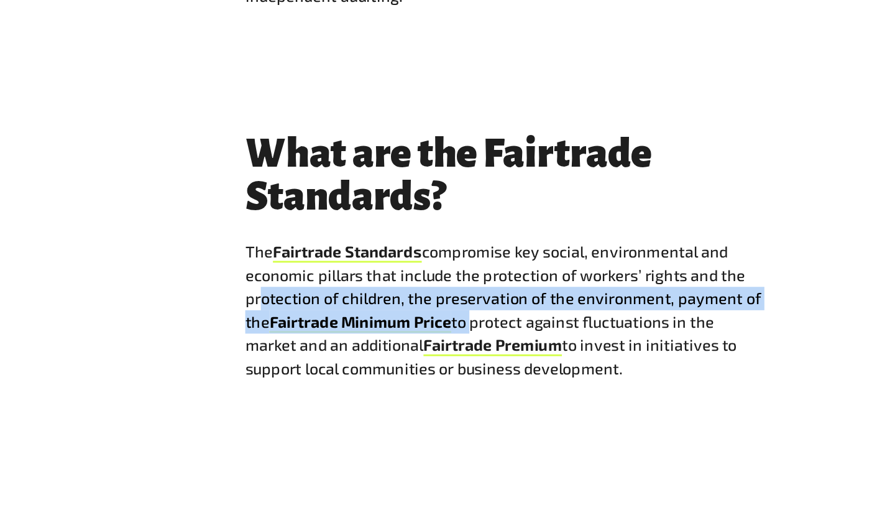
drag, startPoint x: 428, startPoint y: 292, endPoint x: 270, endPoint y: 284, distance: 158.1
click at [270, 315] on p "The Fairtrade Standards compromise key social, environmental and economic pilla…" at bounding box center [453, 365] width 373 height 101
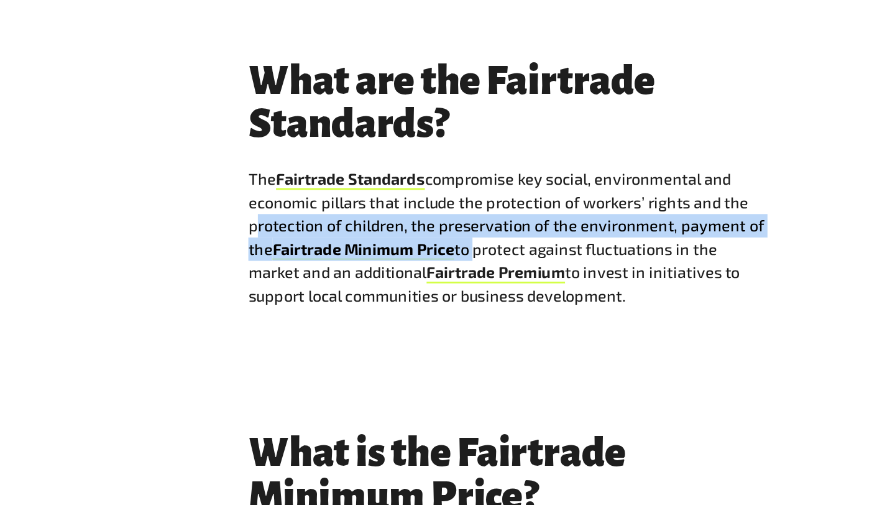
scroll to position [4304, 0]
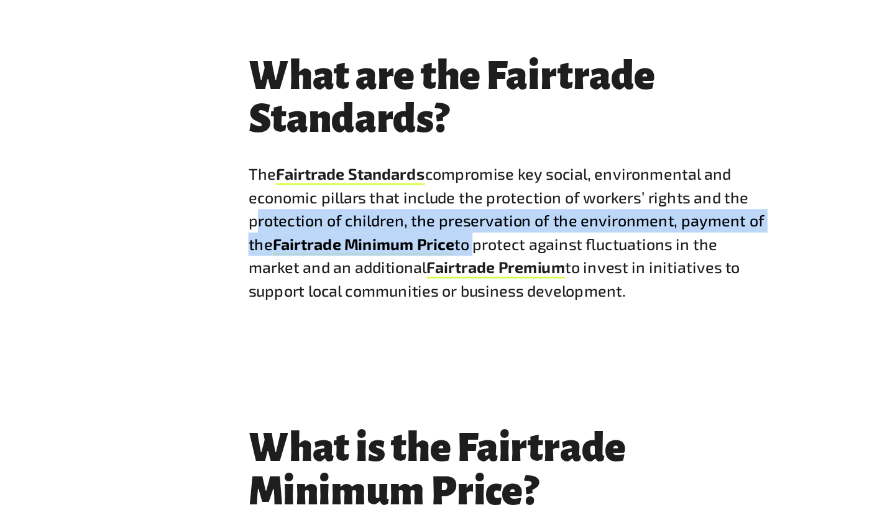
drag, startPoint x: 556, startPoint y: 278, endPoint x: 513, endPoint y: 248, distance: 52.2
click at [513, 259] on p "The Fairtrade Standards compromise key social, environmental and economic pilla…" at bounding box center [453, 309] width 373 height 101
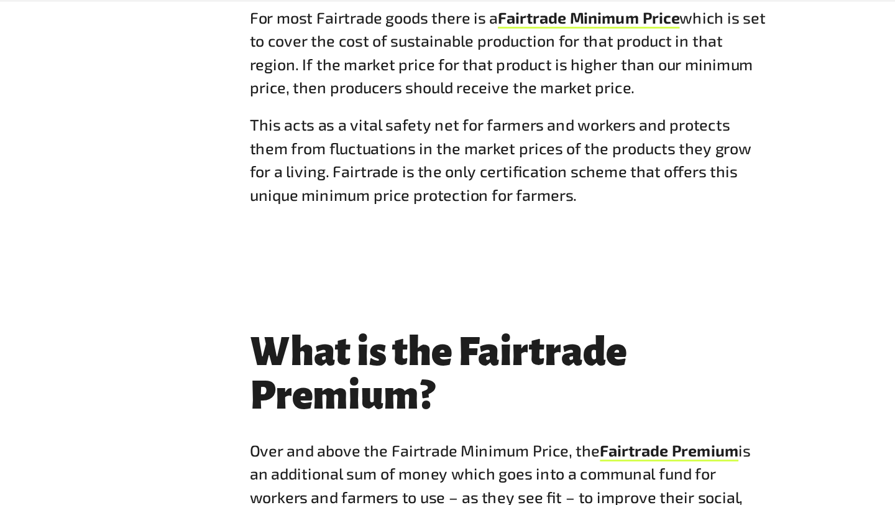
scroll to position [4679, 0]
